Goal: Information Seeking & Learning: Learn about a topic

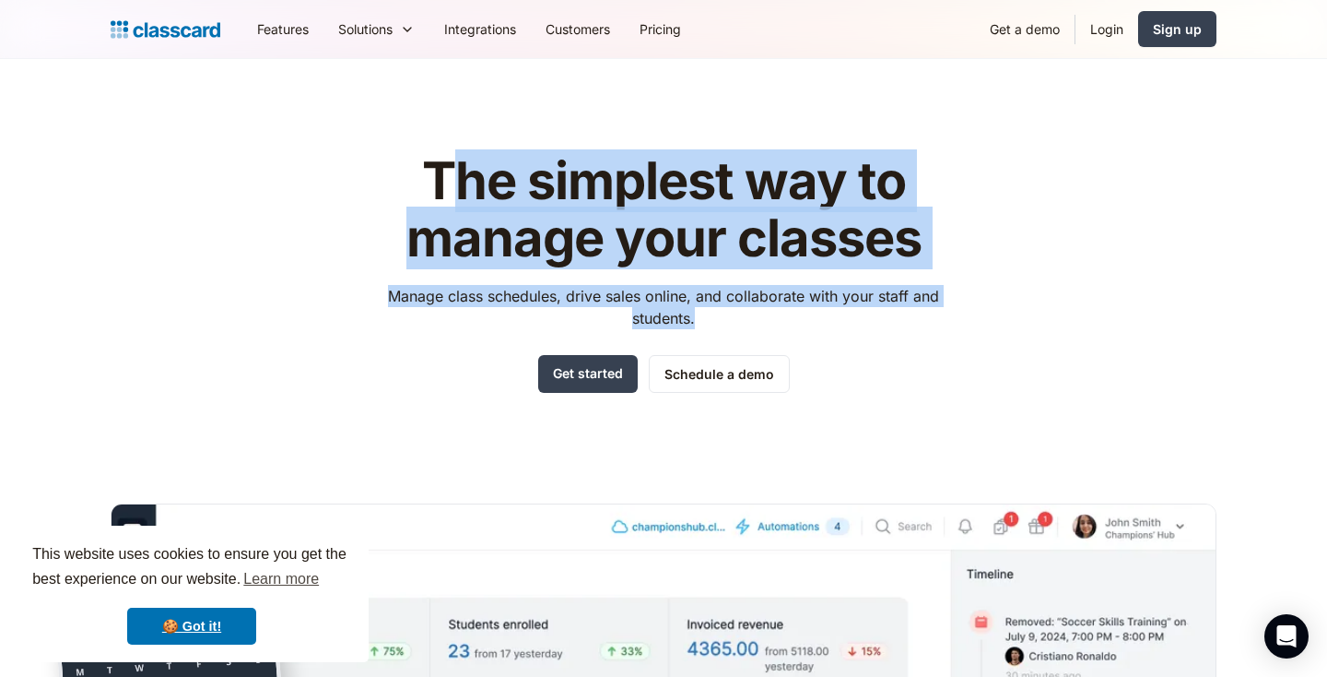
drag, startPoint x: 462, startPoint y: 195, endPoint x: 894, endPoint y: 323, distance: 450.6
click at [894, 323] on div "The simplest way to manage your classes Manage class schedules, drive sales onl…" at bounding box center [663, 273] width 585 height 240
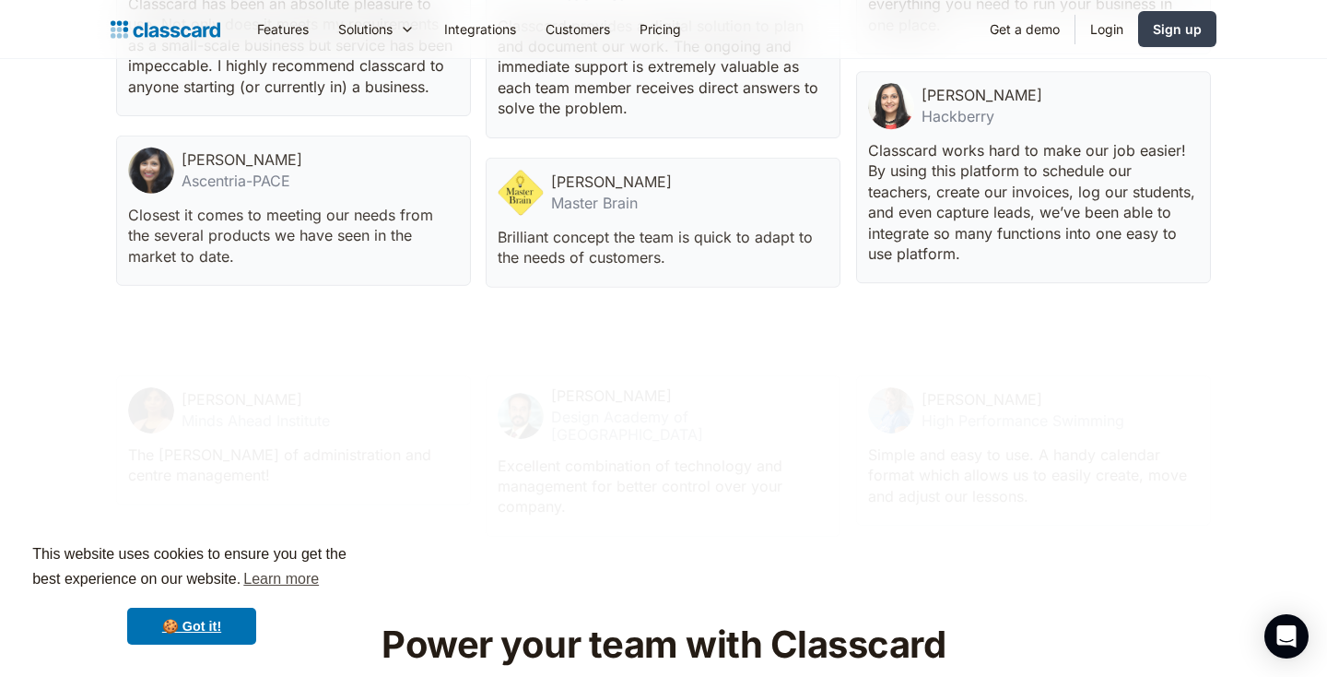
scroll to position [5237, 0]
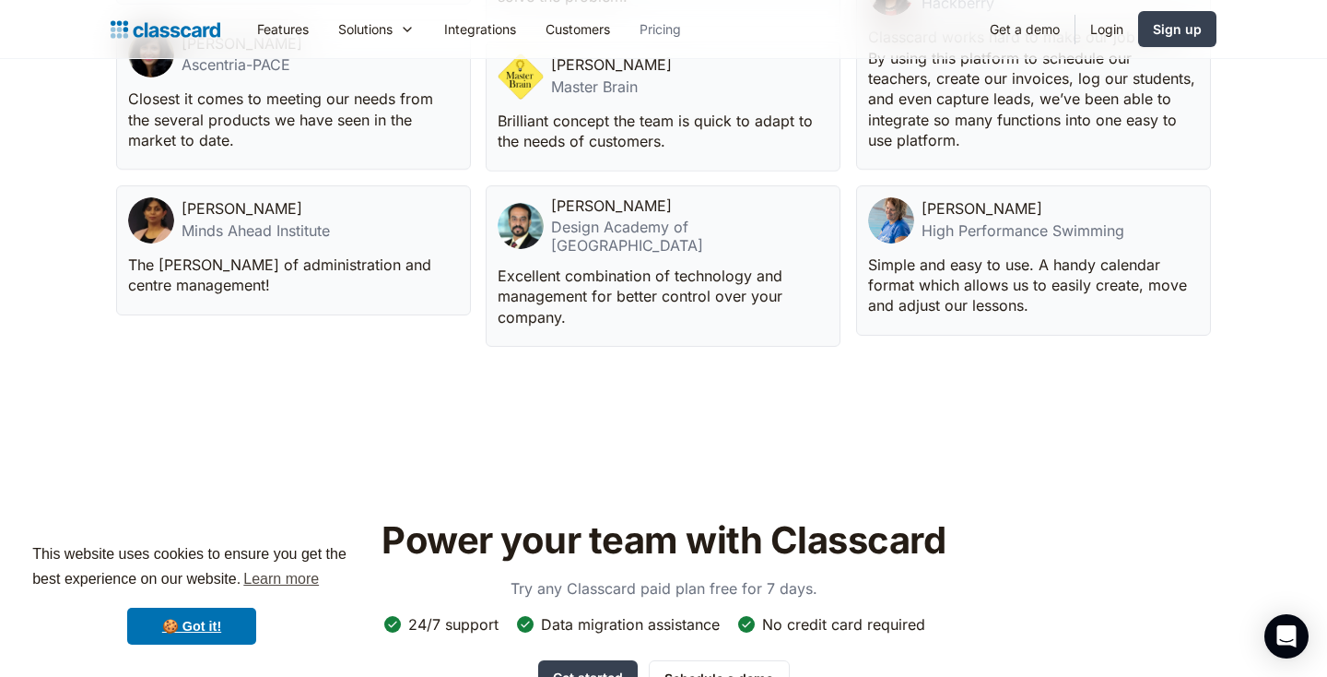
click at [680, 18] on link "Pricing" at bounding box center [660, 28] width 71 height 41
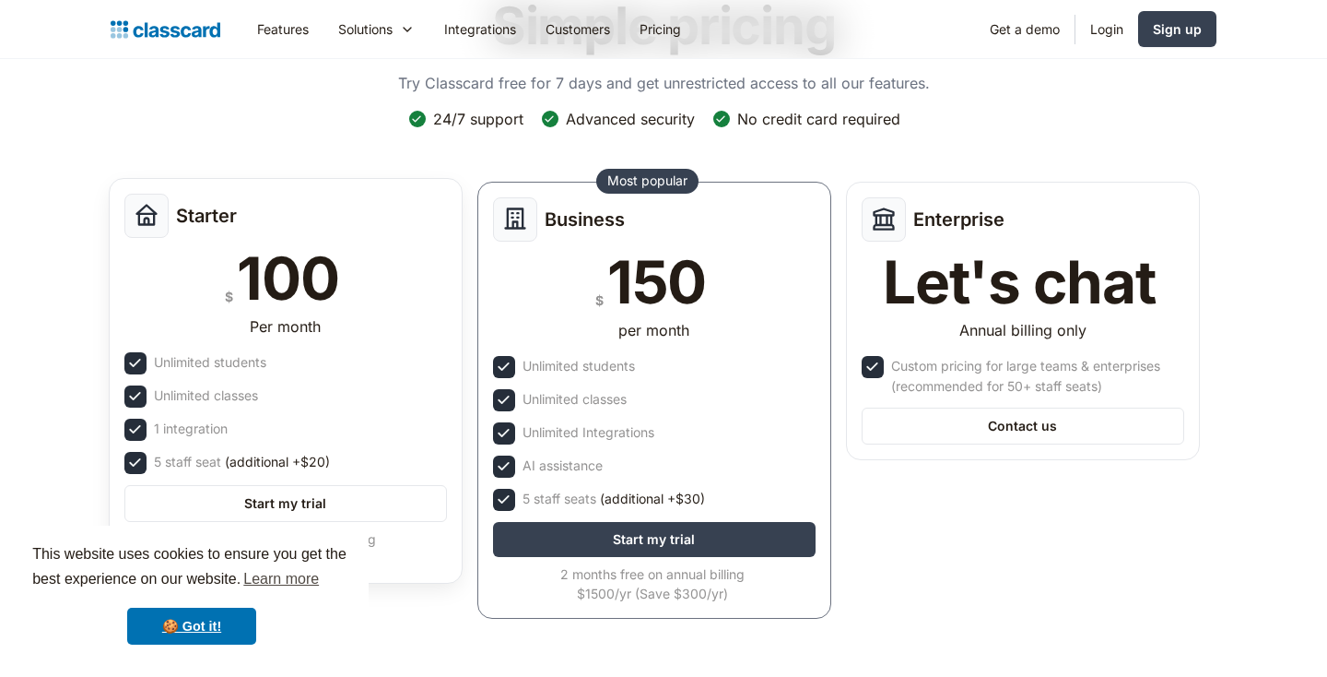
scroll to position [238, 0]
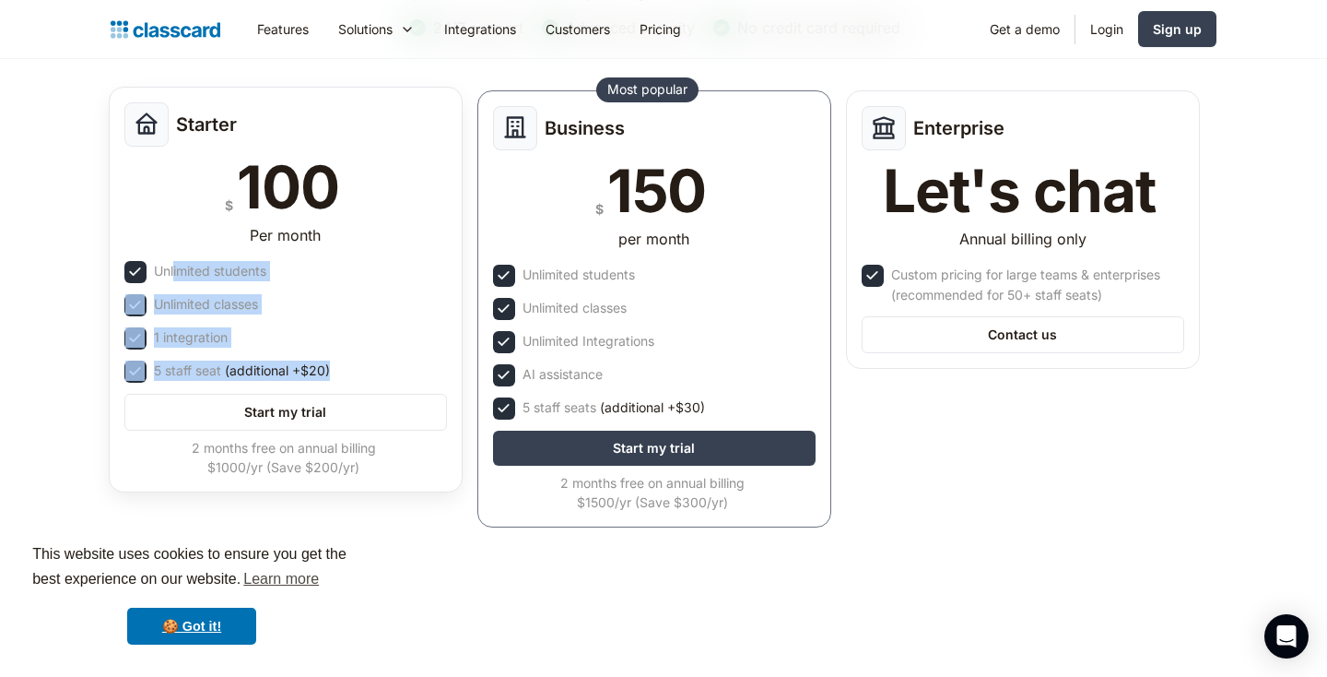
drag, startPoint x: 174, startPoint y: 269, endPoint x: 383, endPoint y: 386, distance: 238.9
click at [383, 386] on div "Starter $ 100 Per month Unlimited students Unlimited classes 1 integration 5 st…" at bounding box center [286, 290] width 354 height 406
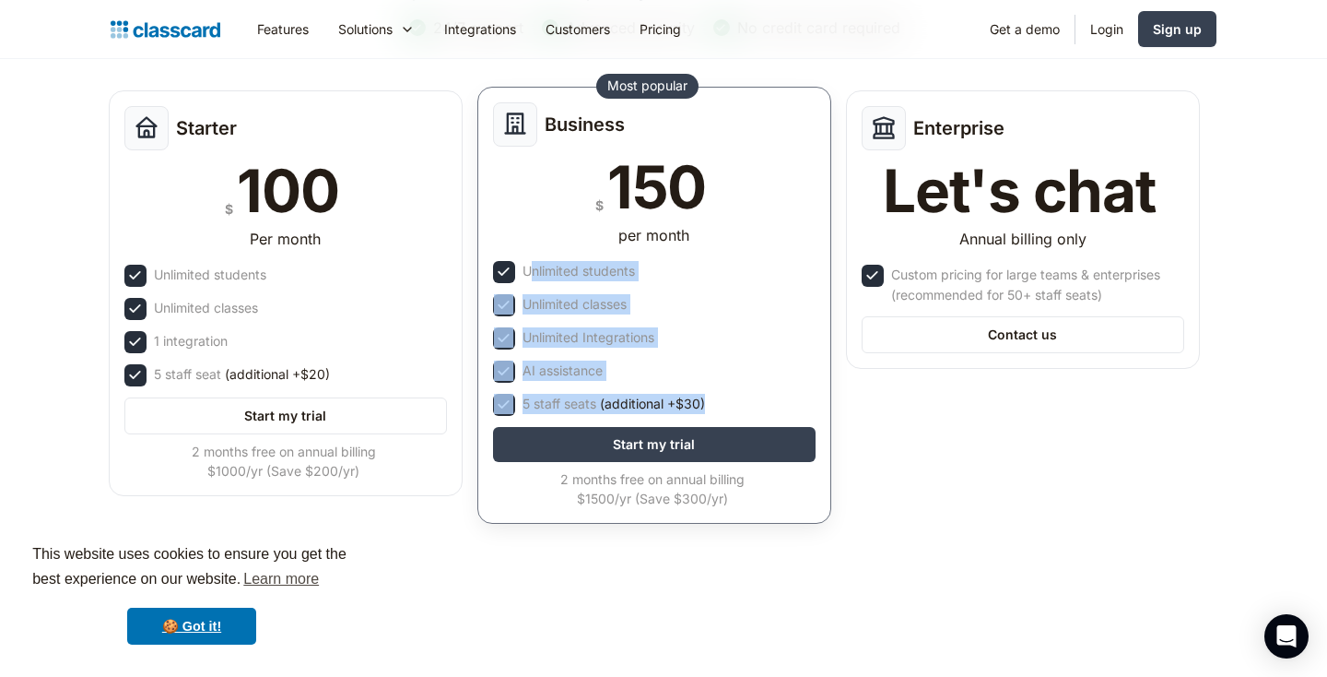
drag, startPoint x: 536, startPoint y: 265, endPoint x: 736, endPoint y: 415, distance: 249.4
click at [736, 415] on div "Business $ 150 per month Unlimited students Unlimited classes Unlimited Integra…" at bounding box center [654, 305] width 354 height 437
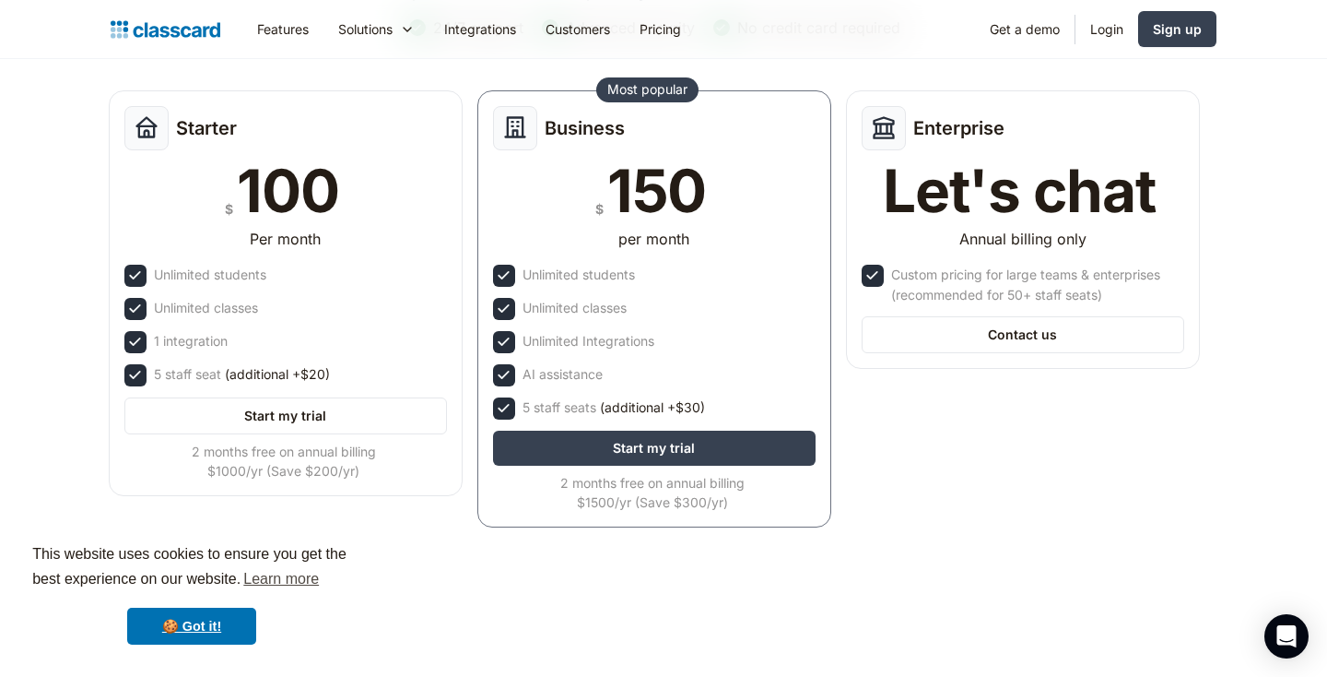
click at [1155, 567] on header "Simple pricing Try Classcard free for 7 days and get unrestricted access to all…" at bounding box center [663, 229] width 1327 height 817
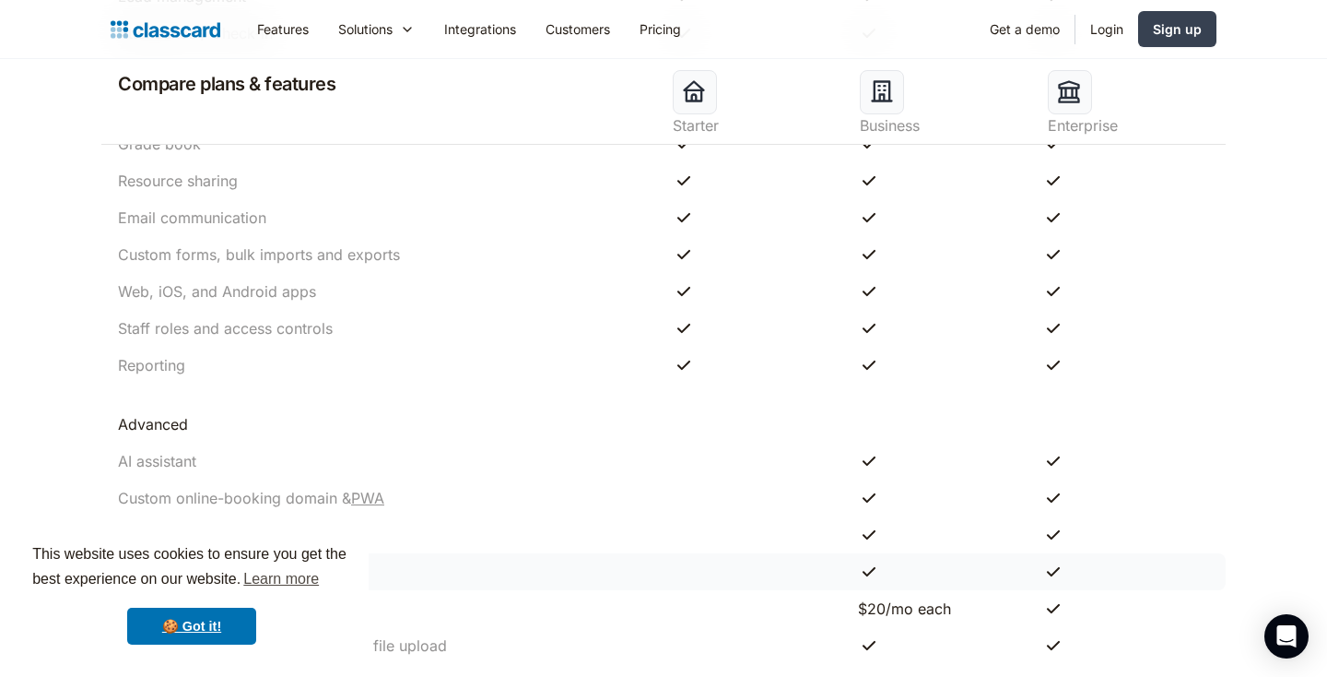
scroll to position [0, 0]
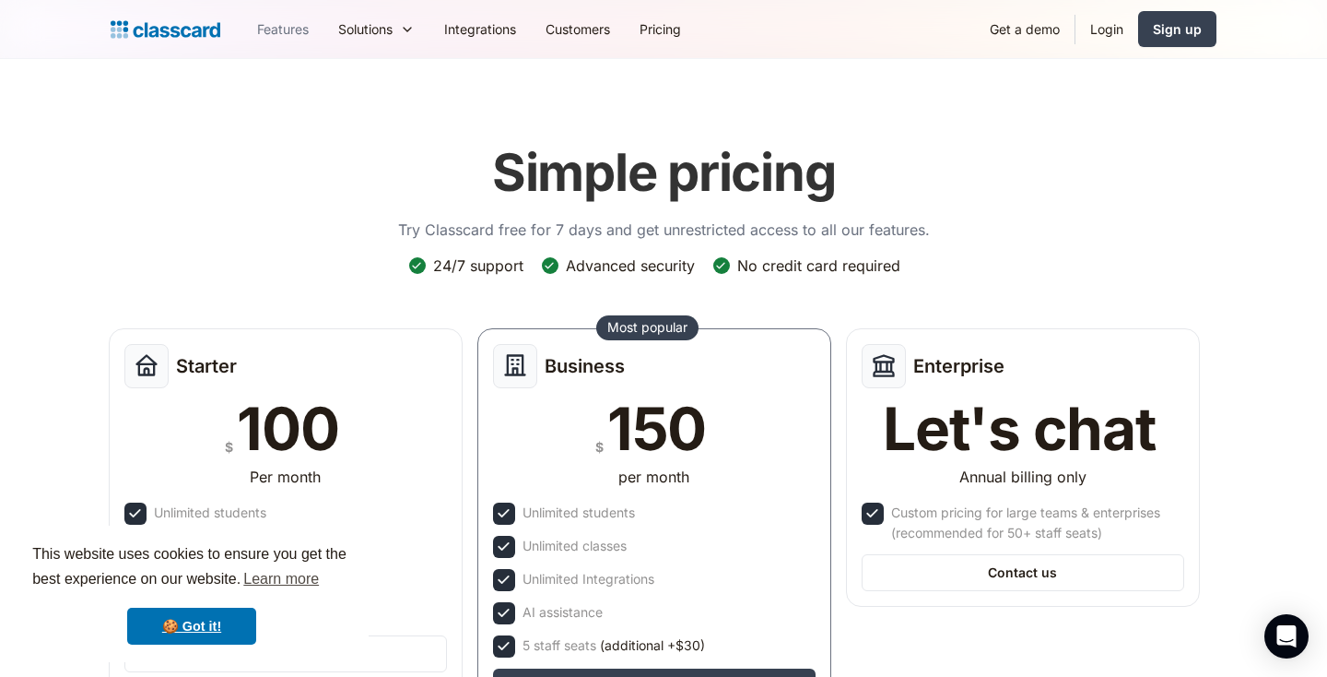
click at [309, 21] on link "Features" at bounding box center [282, 28] width 81 height 41
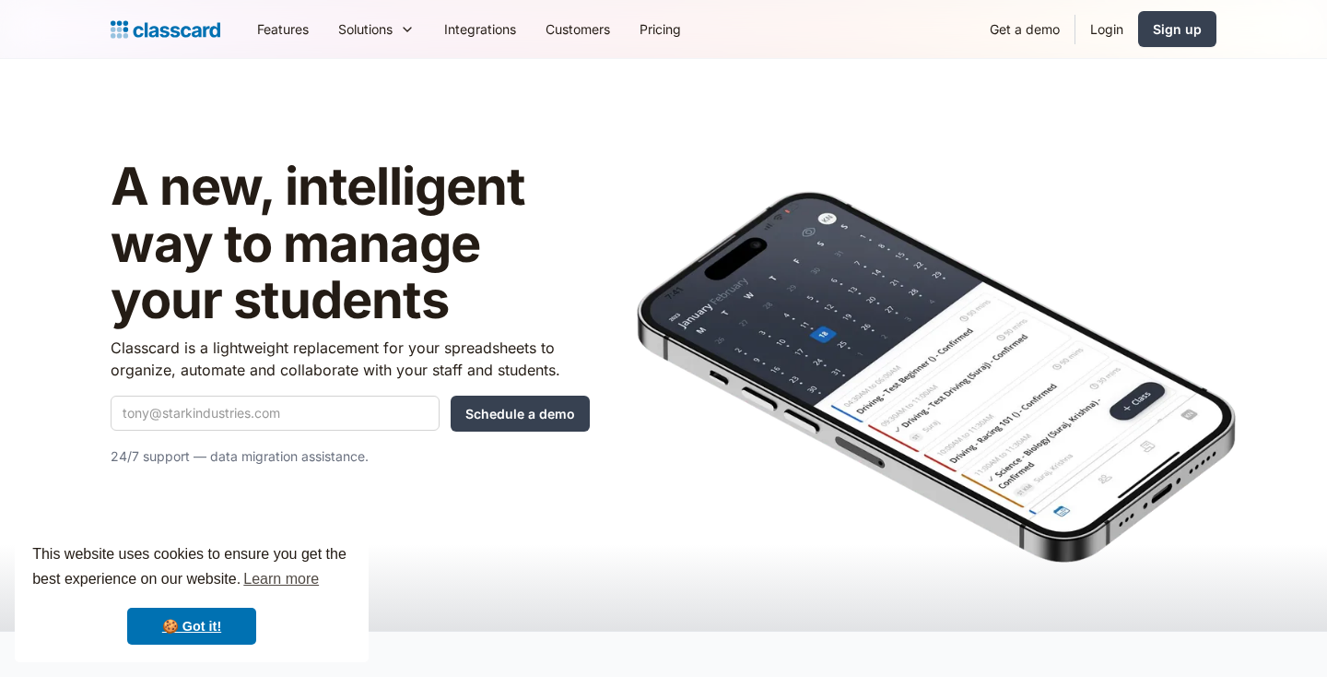
click at [185, 32] on img "home" at bounding box center [166, 30] width 110 height 26
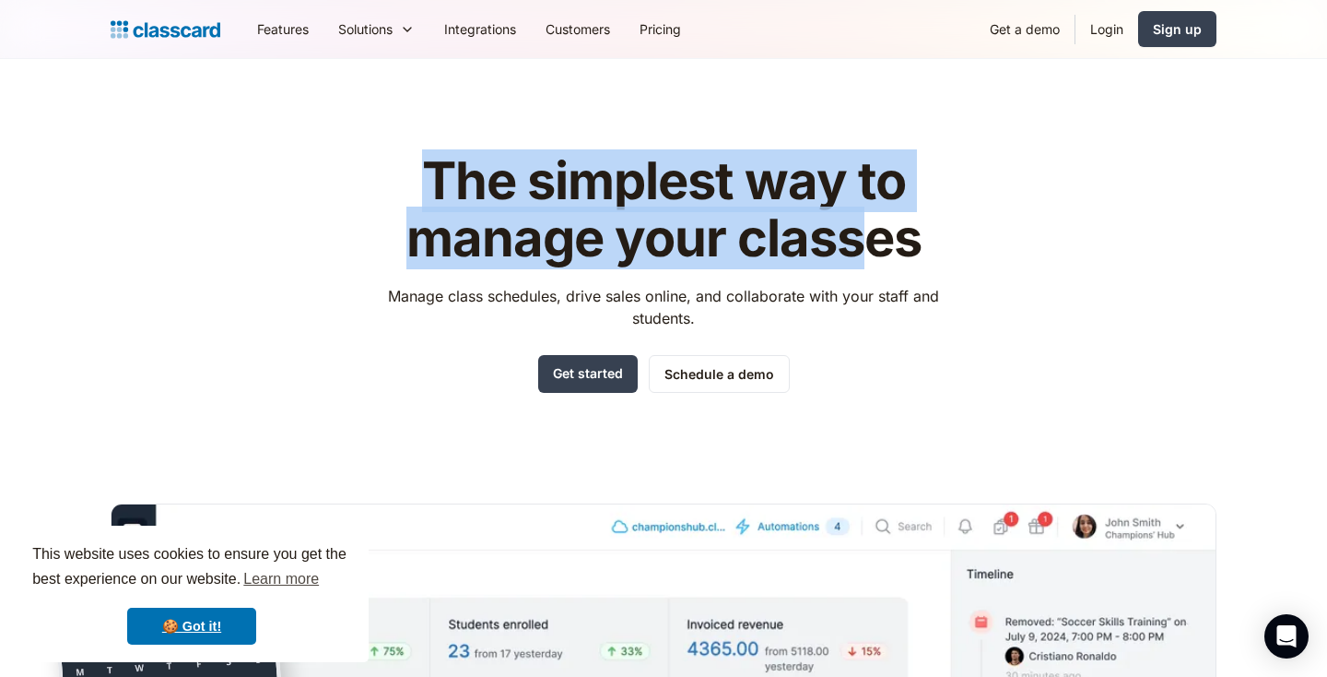
drag, startPoint x: 483, startPoint y: 139, endPoint x: 879, endPoint y: 247, distance: 410.7
click at [879, 247] on div "The simplest way to manage your classes Manage class schedules, drive sales onl…" at bounding box center [664, 557] width 1106 height 867
click at [886, 249] on h1 "The simplest way to manage your classes" at bounding box center [663, 209] width 585 height 113
